Goal: Find specific page/section: Find specific page/section

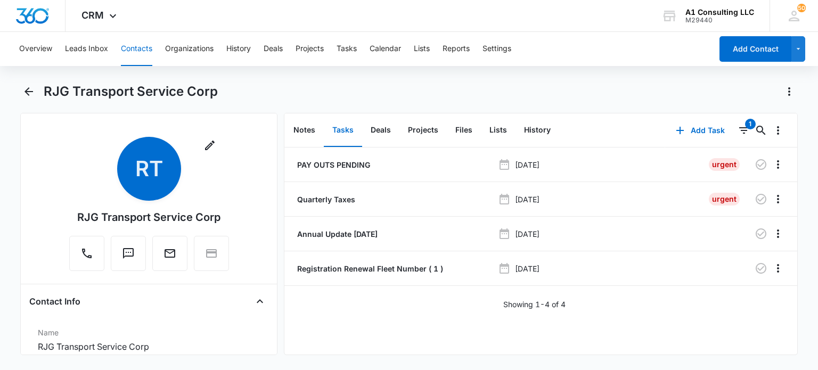
scroll to position [1970, 0]
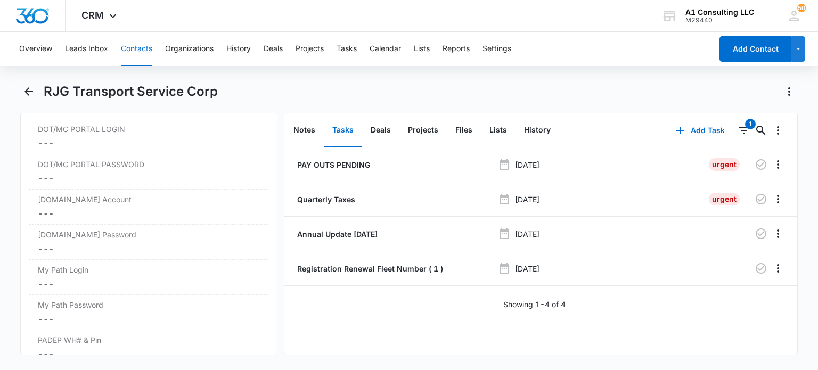
click at [132, 36] on button "Contacts" at bounding box center [136, 49] width 31 height 34
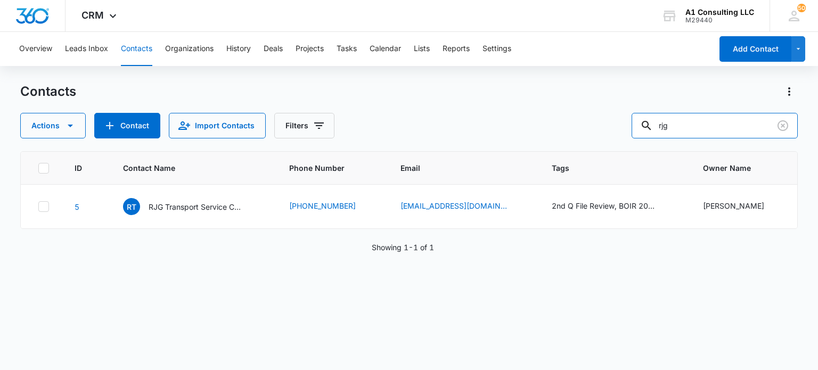
drag, startPoint x: 690, startPoint y: 127, endPoint x: 503, endPoint y: 125, distance: 187.4
click at [500, 127] on div "Actions Contact Import Contacts Filters rjg" at bounding box center [408, 126] width 777 height 26
type input "bajimama"
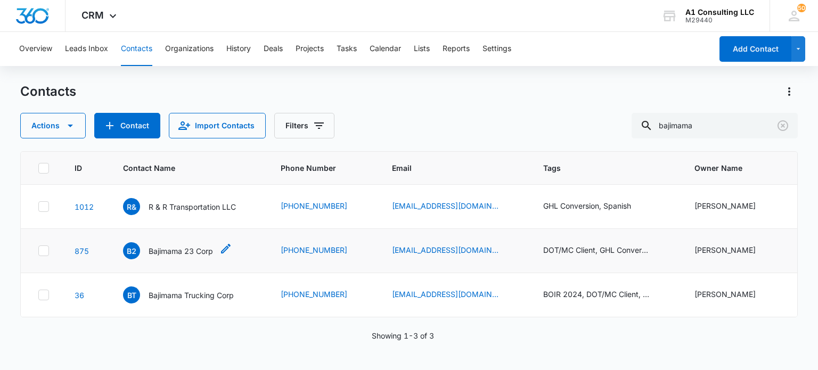
click at [208, 250] on p "Bajimama 23 Corp" at bounding box center [181, 250] width 64 height 11
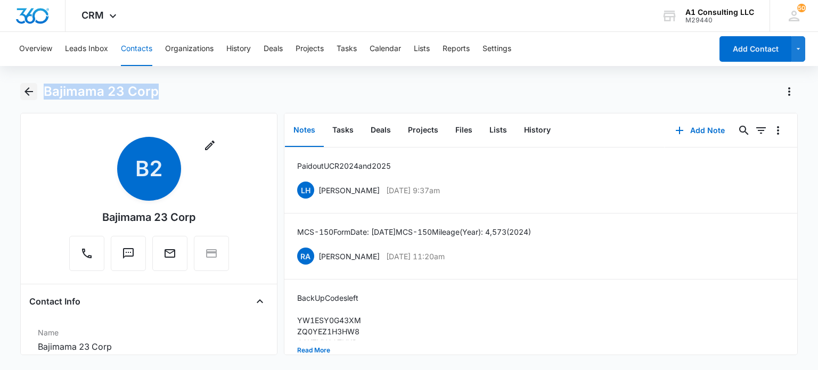
drag, startPoint x: 98, startPoint y: 91, endPoint x: 34, endPoint y: 87, distance: 64.6
click at [34, 87] on div "Bajimama 23 Corp" at bounding box center [408, 98] width 777 height 30
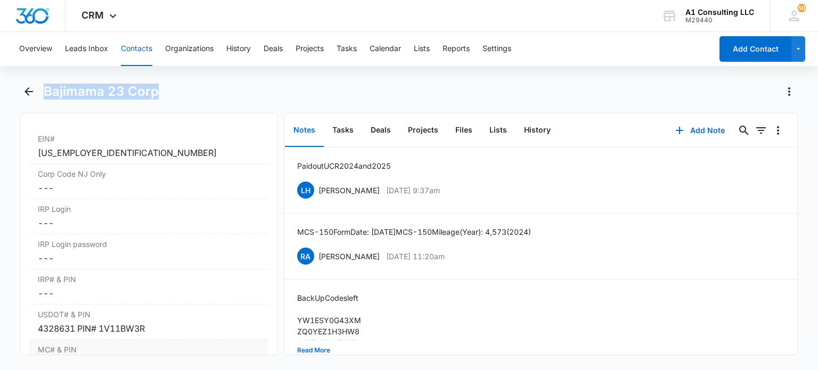
scroll to position [1331, 0]
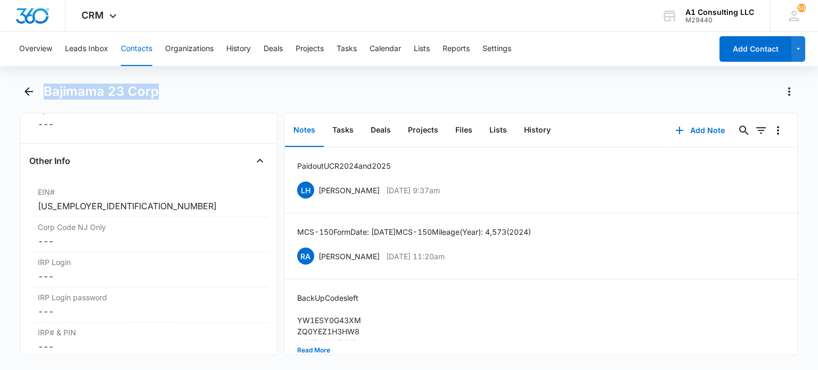
click at [124, 47] on button "Contacts" at bounding box center [136, 49] width 31 height 34
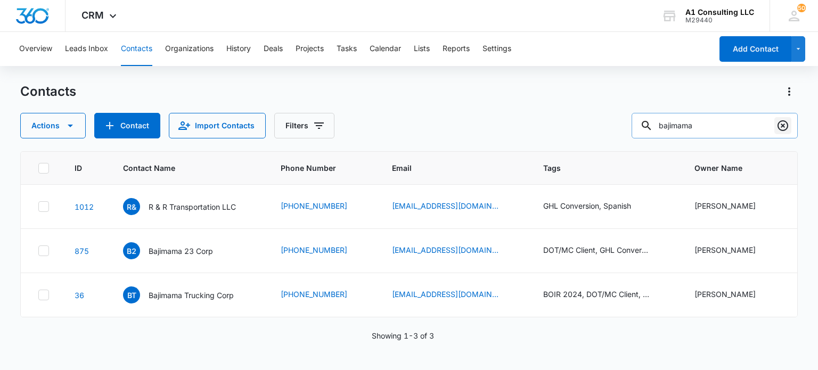
drag, startPoint x: 787, startPoint y: 125, endPoint x: 671, endPoint y: 9, distance: 163.8
click at [786, 125] on icon "Clear" at bounding box center [782, 125] width 11 height 11
